Goal: Information Seeking & Learning: Learn about a topic

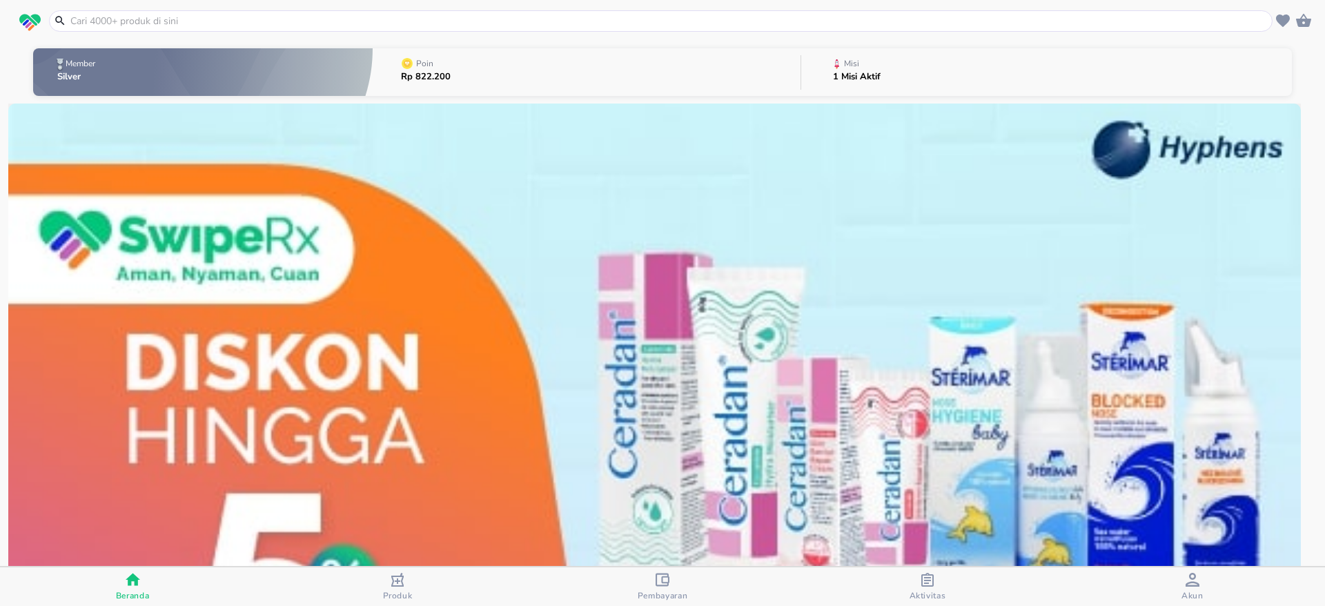
click at [487, 77] on button "Poin Rp 822.200" at bounding box center [587, 72] width 428 height 55
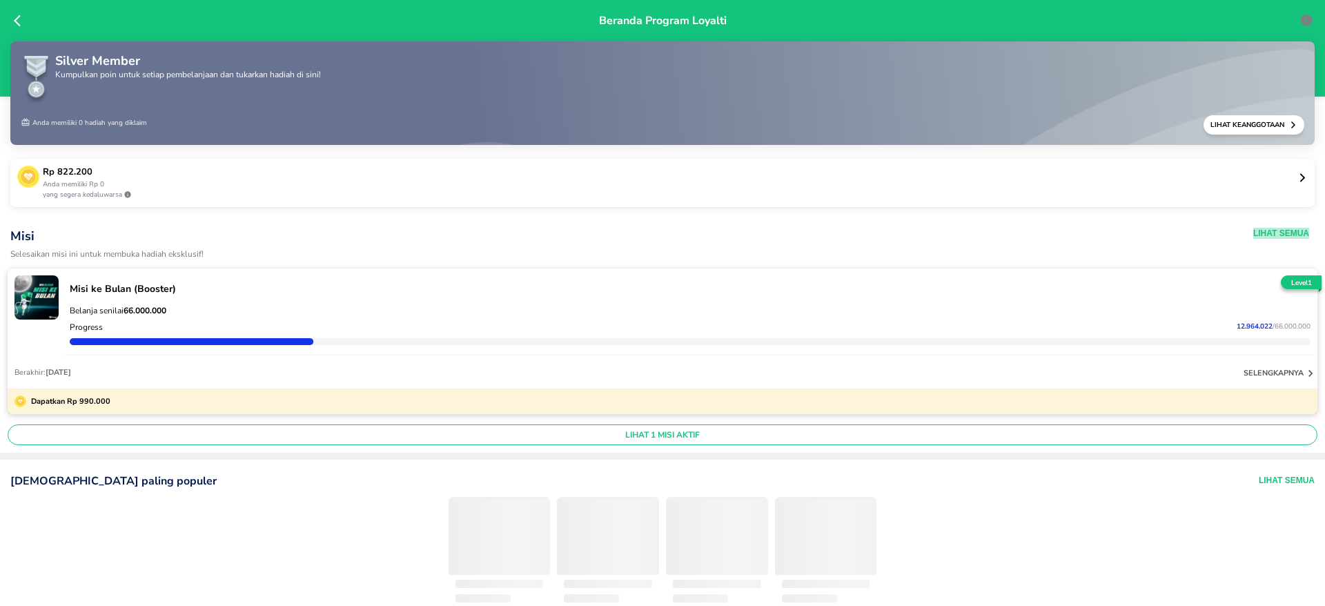
click at [1274, 233] on button "Lihat Semua" at bounding box center [1281, 233] width 56 height 11
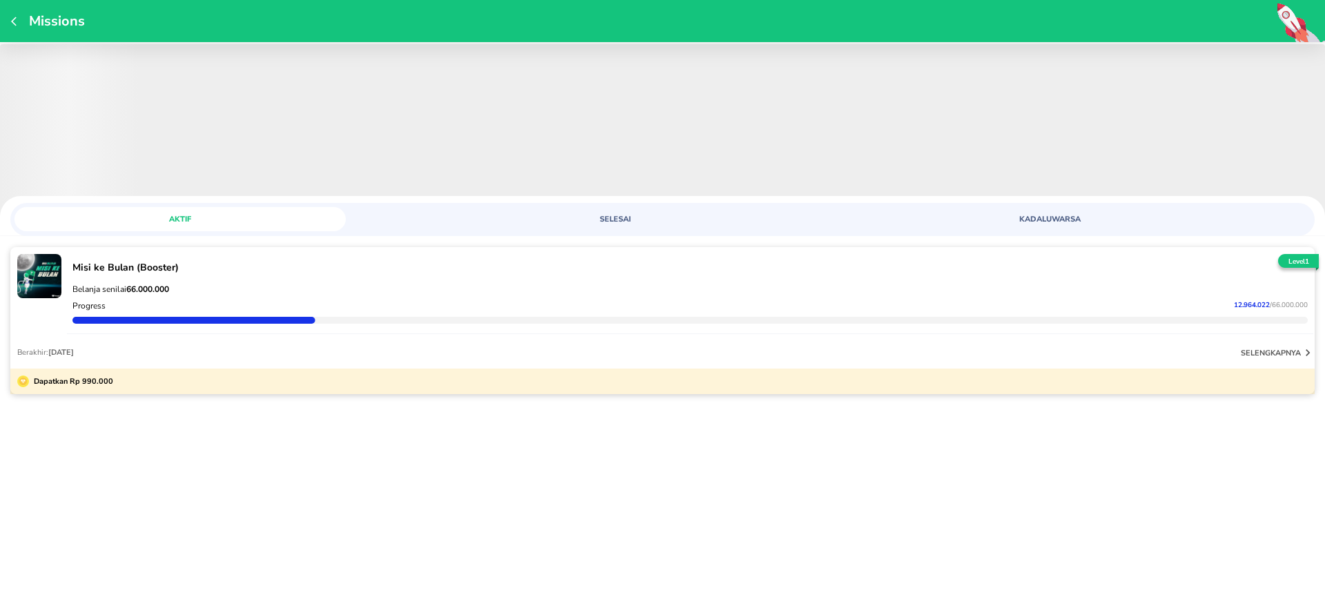
click at [1293, 352] on p "selengkapnya" at bounding box center [1271, 353] width 60 height 10
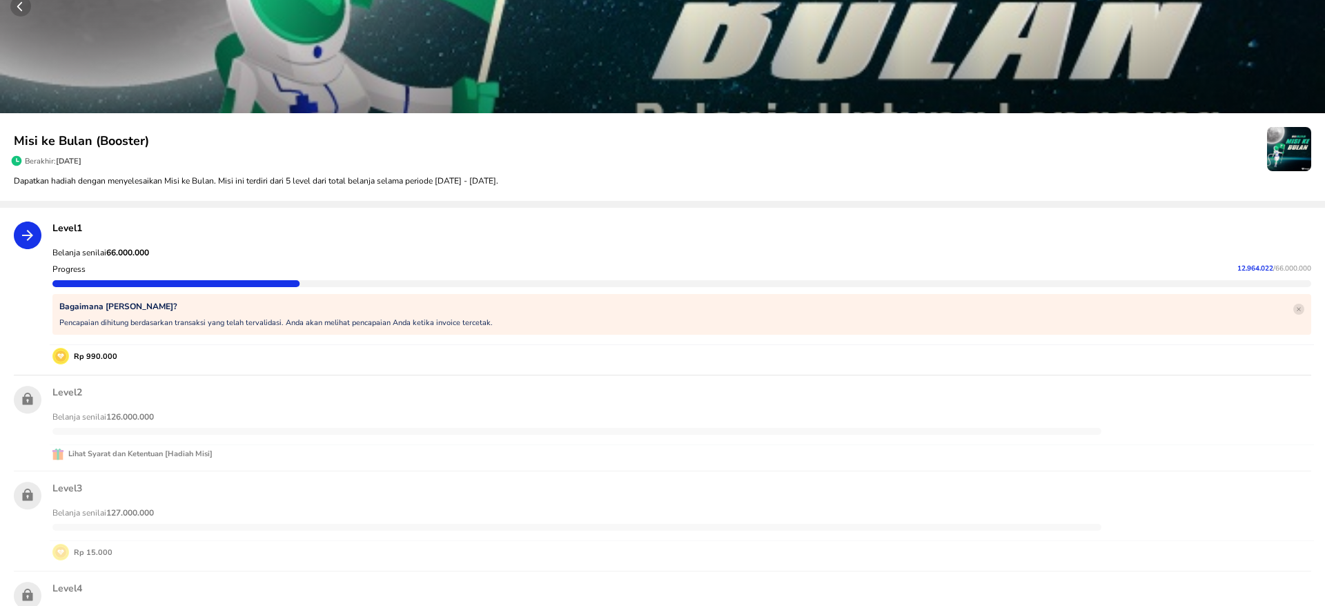
scroll to position [21, 0]
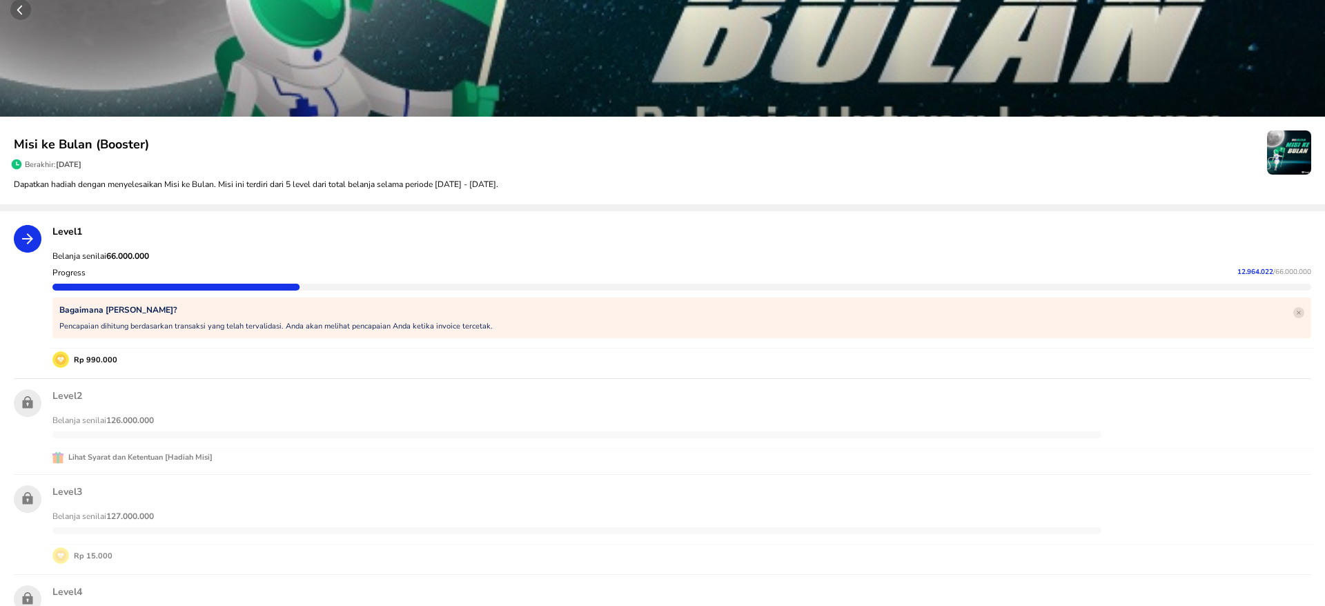
click at [245, 398] on p "Level 2" at bounding box center [681, 395] width 1259 height 13
click at [84, 455] on p "Lihat Syarat dan Ketentuan [Hadiah Misi]" at bounding box center [137, 457] width 149 height 12
